Goal: Task Accomplishment & Management: Manage account settings

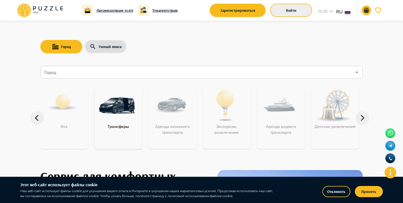
click at [282, 8] on button "Войти" at bounding box center [291, 10] width 42 height 13
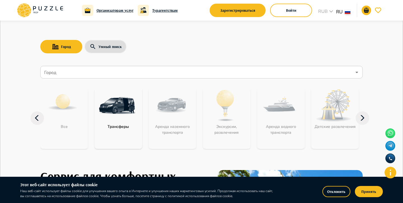
type input "**********"
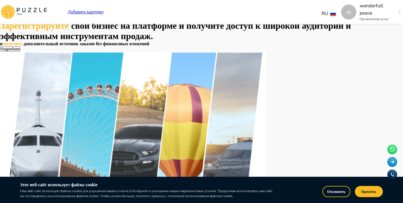
click at [327, 190] on button "Отклонить" at bounding box center [336, 191] width 28 height 11
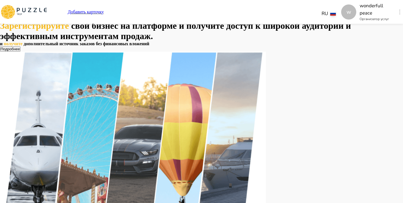
click at [399, 11] on icon "button" at bounding box center [399, 12] width 1 height 5
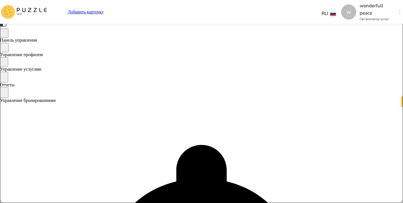
click at [56, 103] on span "Управление бронированиями" at bounding box center [28, 100] width 56 height 5
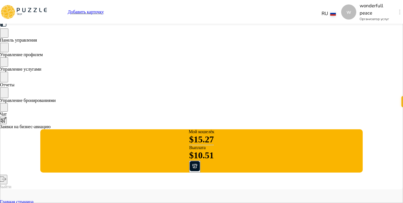
click at [7, 27] on icon at bounding box center [3, 24] width 7 height 7
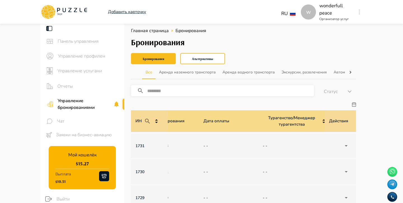
scroll to position [0, 400]
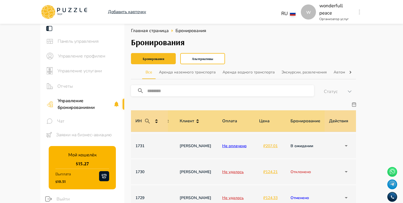
click at [50, 29] on icon at bounding box center [49, 28] width 7 height 7
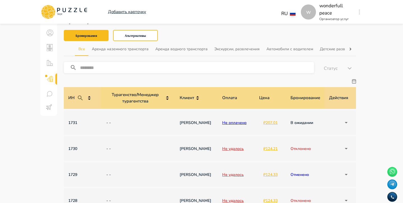
scroll to position [33, 0]
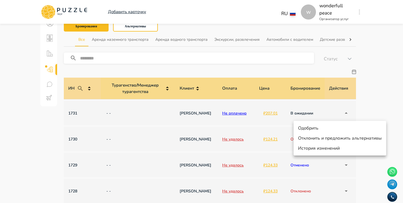
click at [330, 128] on li "Одобрить" at bounding box center [340, 128] width 93 height 10
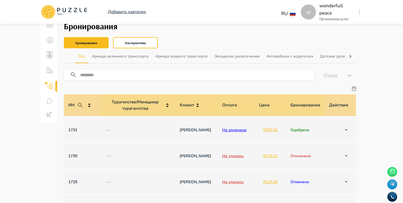
scroll to position [0, 0]
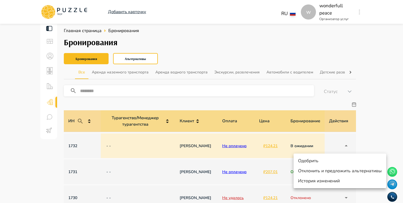
click at [324, 161] on li "Одобрить" at bounding box center [340, 161] width 93 height 10
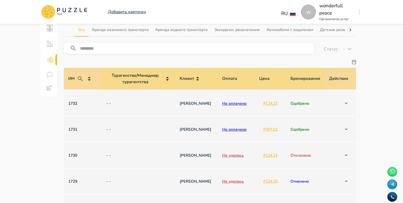
scroll to position [43, 0]
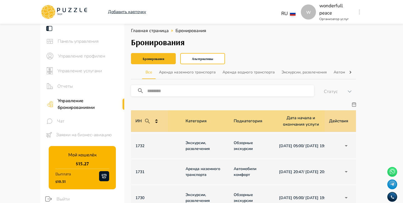
scroll to position [0, 53]
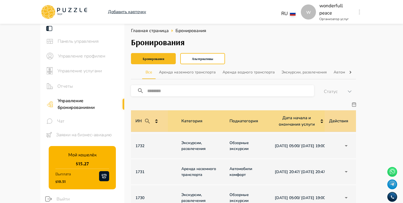
click at [48, 28] on icon at bounding box center [49, 28] width 6 height 5
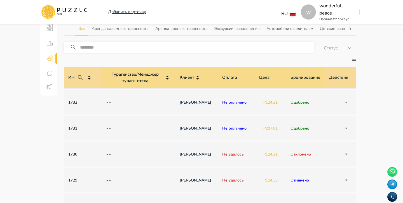
scroll to position [0, 0]
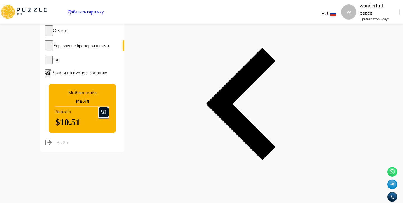
scroll to position [0, 400]
